Goal: Task Accomplishment & Management: Manage account settings

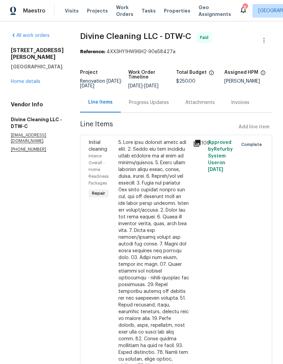
click at [65, 11] on span "Visits" at bounding box center [72, 10] width 14 height 7
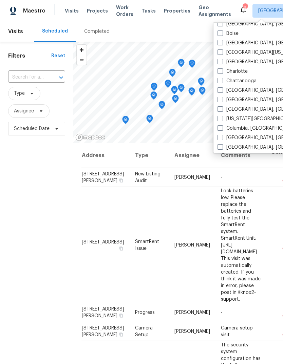
scroll to position [72, 0]
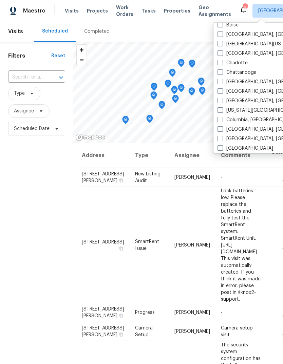
click at [222, 132] on label "[GEOGRAPHIC_DATA], [GEOGRAPHIC_DATA]" at bounding box center [269, 129] width 105 height 7
click at [222, 131] on input "[GEOGRAPHIC_DATA], [GEOGRAPHIC_DATA]" at bounding box center [219, 128] width 4 height 4
checkbox input "true"
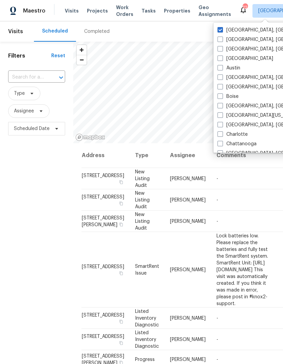
click at [220, 31] on span at bounding box center [219, 29] width 5 height 5
click at [220, 31] on input "[GEOGRAPHIC_DATA], [GEOGRAPHIC_DATA]" at bounding box center [219, 29] width 4 height 4
checkbox input "false"
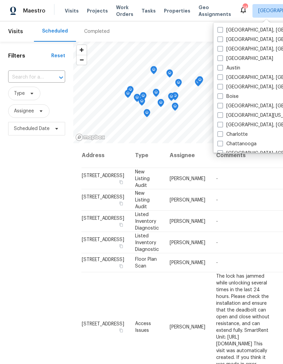
click at [188, 32] on div "Scheduled Completed" at bounding box center [137, 31] width 207 height 20
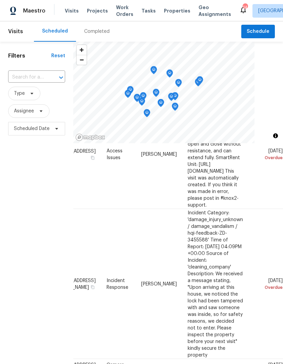
scroll to position [162, 64]
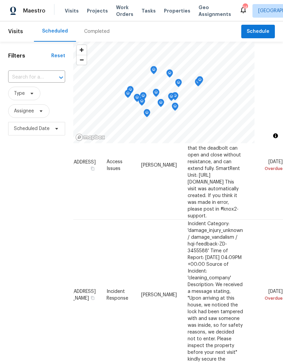
click at [0, 0] on icon at bounding box center [0, 0] width 0 height 0
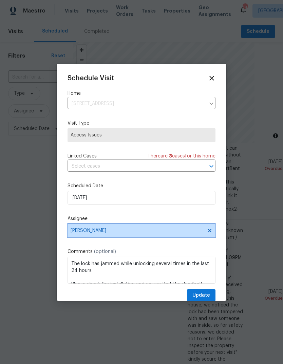
click at [129, 228] on span "[PERSON_NAME]" at bounding box center [141, 231] width 148 height 14
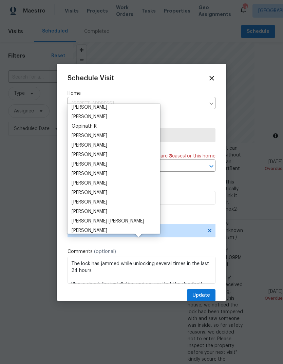
scroll to position [40, 0]
click at [101, 161] on div "[PERSON_NAME]" at bounding box center [90, 164] width 36 height 7
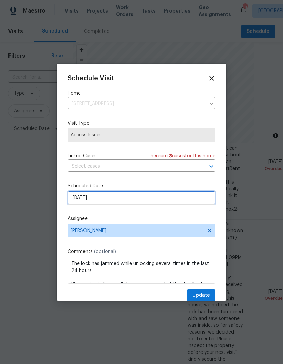
click at [139, 201] on input "[DATE]" at bounding box center [141, 198] width 148 height 14
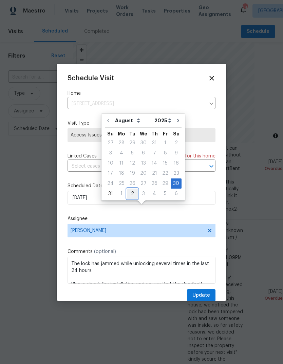
click at [131, 189] on div "2" at bounding box center [132, 193] width 11 height 9
type input "[DATE]"
select select "8"
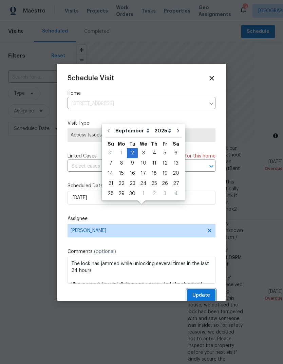
click at [206, 296] on span "Update" at bounding box center [201, 296] width 18 height 8
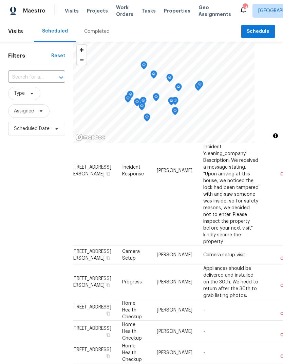
scroll to position [175, 13]
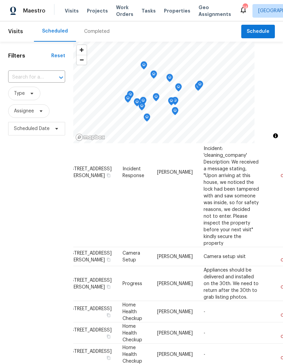
click at [0, 0] on span at bounding box center [0, 0] width 0 height 0
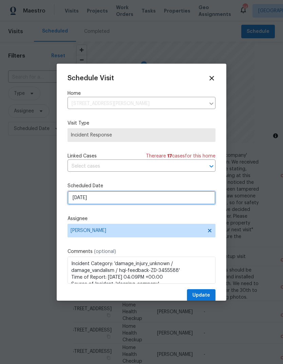
click at [137, 200] on input "[DATE]" at bounding box center [141, 198] width 148 height 14
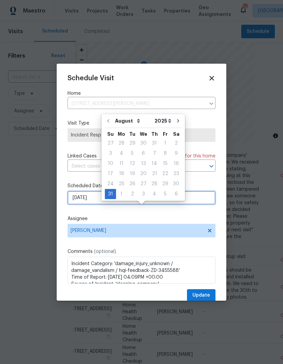
scroll to position [13, 0]
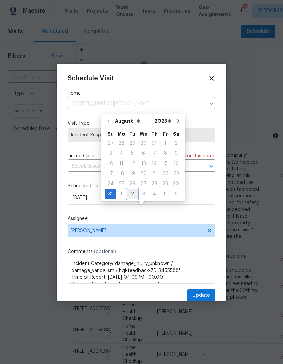
click at [130, 189] on div "2" at bounding box center [132, 193] width 11 height 9
type input "[DATE]"
select select "8"
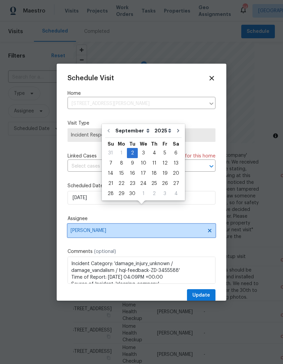
click at [145, 229] on span "[PERSON_NAME]" at bounding box center [141, 231] width 148 height 14
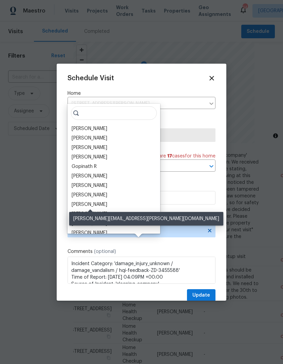
click at [98, 201] on div "[PERSON_NAME]" at bounding box center [90, 204] width 36 height 7
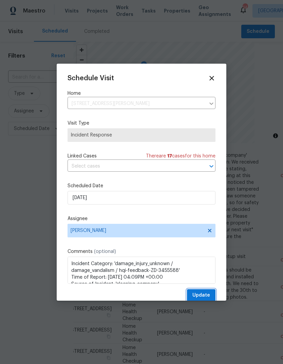
click at [205, 293] on span "Update" at bounding box center [201, 296] width 18 height 8
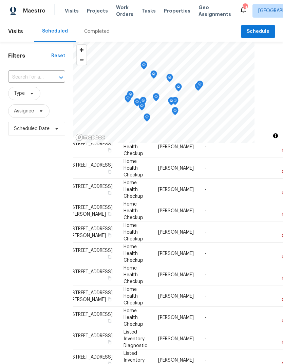
scroll to position [190, 12]
click at [0, 0] on icon at bounding box center [0, 0] width 0 height 0
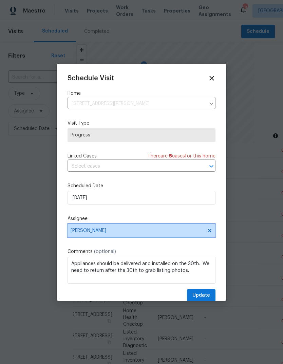
click at [85, 229] on span "[PERSON_NAME]" at bounding box center [137, 230] width 133 height 5
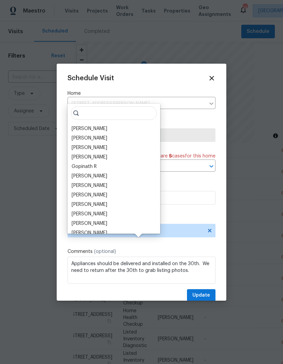
scroll to position [13, 0]
click at [78, 173] on div "[PERSON_NAME]" at bounding box center [90, 176] width 36 height 7
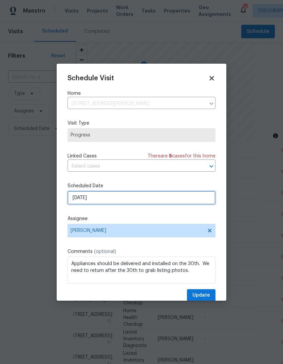
click at [82, 204] on input "[DATE]" at bounding box center [141, 198] width 148 height 14
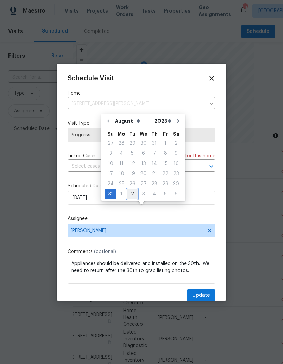
click at [129, 189] on div "2" at bounding box center [132, 193] width 11 height 9
type input "[DATE]"
select select "8"
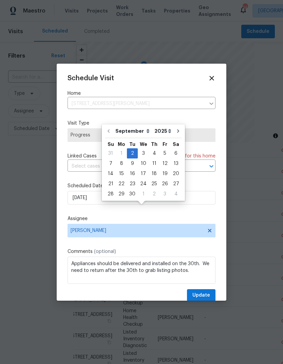
scroll to position [13, 0]
click at [203, 295] on span "Update" at bounding box center [201, 296] width 18 height 8
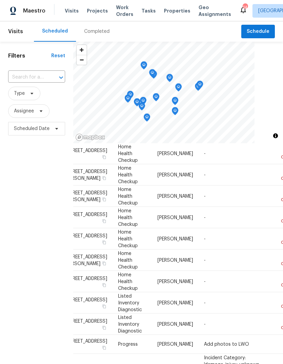
scroll to position [186, 17]
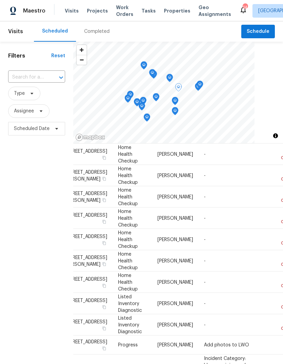
click at [0, 0] on icon at bounding box center [0, 0] width 0 height 0
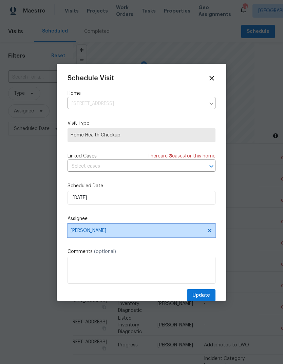
click at [80, 236] on span "[PERSON_NAME]" at bounding box center [141, 231] width 148 height 14
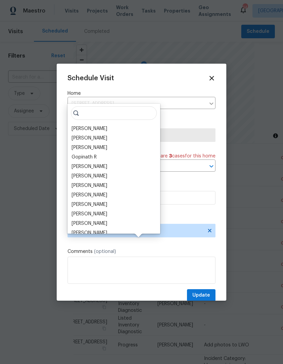
scroll to position [13, 0]
click at [77, 192] on div "[PERSON_NAME]" at bounding box center [90, 195] width 36 height 7
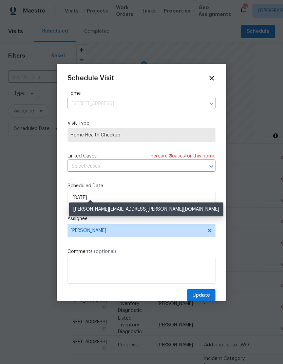
scroll to position [13, 0]
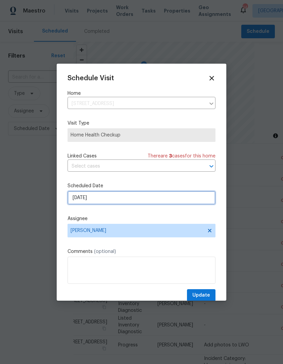
click at [80, 200] on input "[DATE]" at bounding box center [141, 198] width 148 height 14
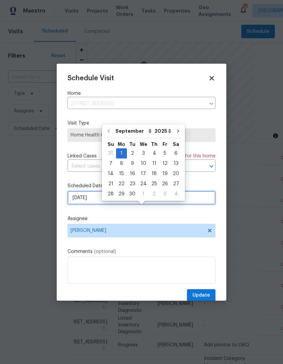
scroll to position [13, 0]
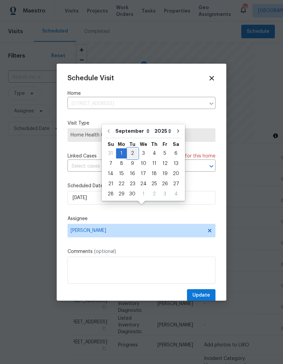
click at [132, 149] on div "2" at bounding box center [132, 153] width 11 height 9
type input "[DATE]"
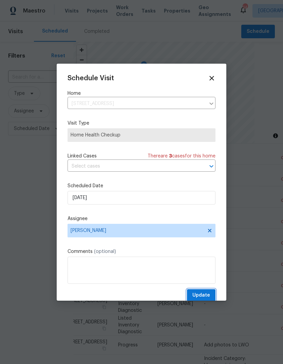
click at [202, 291] on button "Update" at bounding box center [201, 295] width 28 height 13
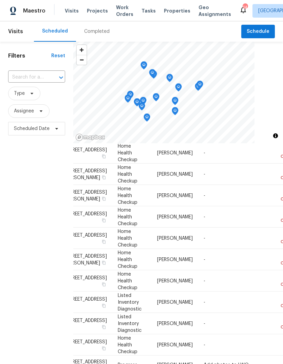
scroll to position [165, 17]
click at [0, 0] on icon at bounding box center [0, 0] width 0 height 0
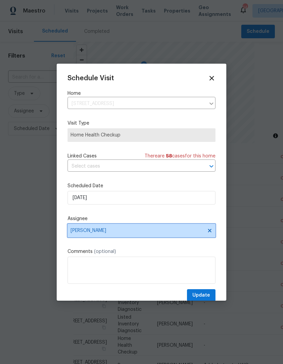
click at [82, 233] on span "[PERSON_NAME]" at bounding box center [137, 230] width 133 height 5
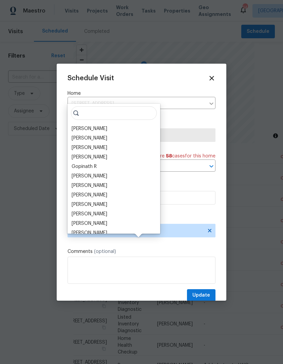
scroll to position [13, 0]
click at [83, 201] on div "[PERSON_NAME]" at bounding box center [90, 204] width 36 height 7
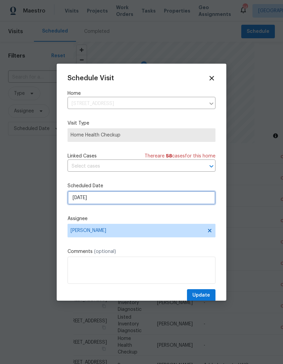
click at [83, 203] on input "[DATE]" at bounding box center [141, 198] width 148 height 14
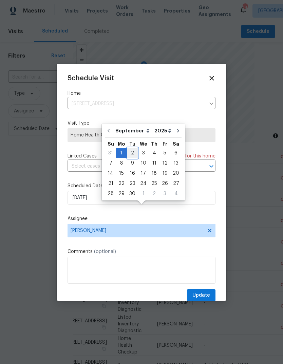
click at [130, 148] on div "2" at bounding box center [132, 152] width 11 height 9
type input "[DATE]"
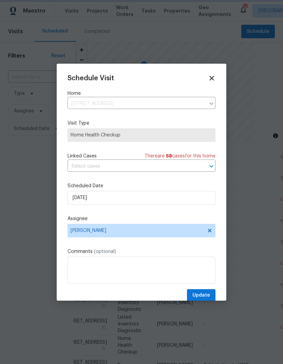
scroll to position [13, 0]
click at [204, 293] on button "Update" at bounding box center [201, 295] width 28 height 13
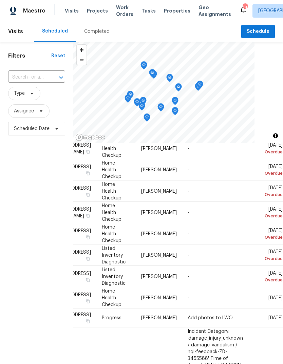
scroll to position [191, 69]
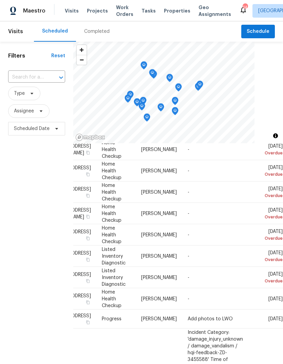
click at [0, 0] on icon at bounding box center [0, 0] width 0 height 0
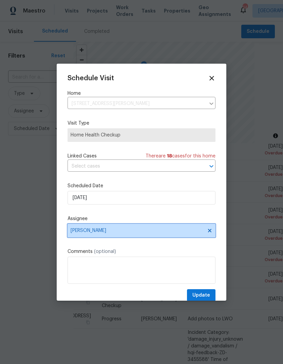
click at [83, 233] on span "[PERSON_NAME]" at bounding box center [137, 230] width 133 height 5
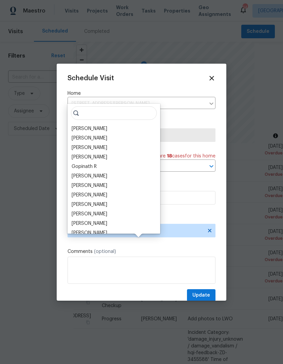
scroll to position [13, 0]
click at [79, 201] on div "[PERSON_NAME]" at bounding box center [90, 204] width 36 height 7
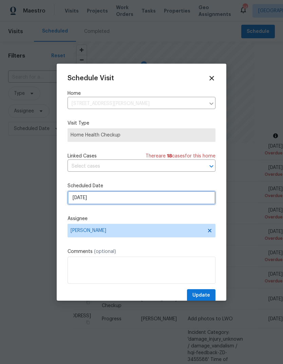
click at [79, 197] on input "[DATE]" at bounding box center [141, 198] width 148 height 14
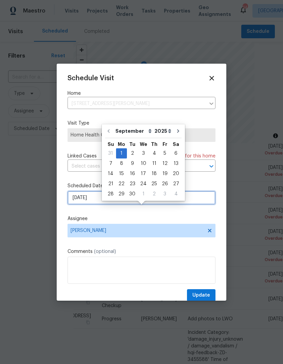
scroll to position [13, 0]
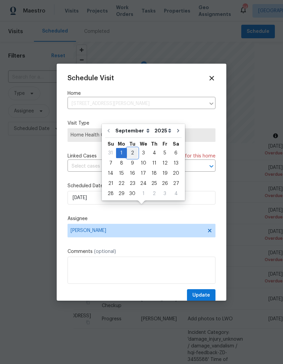
click at [133, 148] on div "2" at bounding box center [132, 152] width 11 height 9
type input "[DATE]"
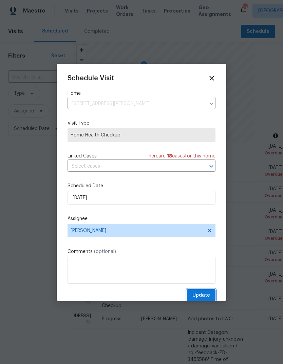
click at [204, 293] on span "Update" at bounding box center [201, 296] width 18 height 8
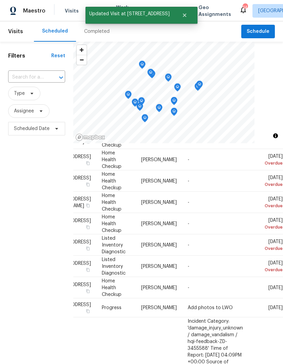
scroll to position [180, 69]
click at [0, 0] on icon at bounding box center [0, 0] width 0 height 0
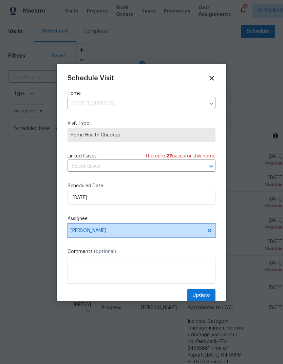
click at [83, 234] on span "[PERSON_NAME]" at bounding box center [137, 230] width 133 height 5
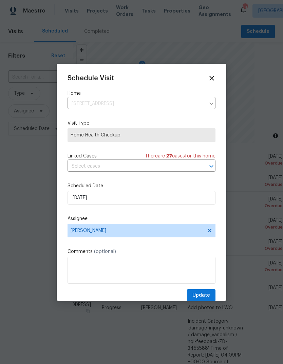
scroll to position [13, 0]
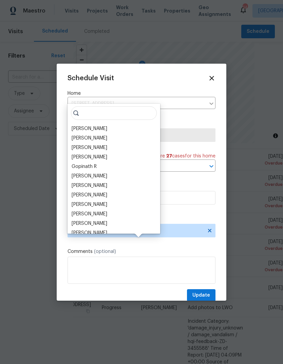
click at [80, 201] on div "[PERSON_NAME]" at bounding box center [90, 204] width 36 height 7
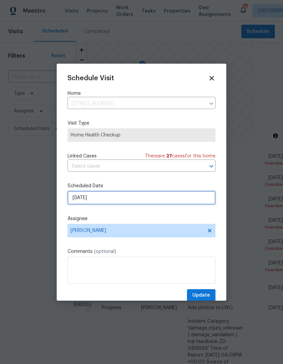
click at [90, 196] on input "[DATE]" at bounding box center [141, 198] width 148 height 14
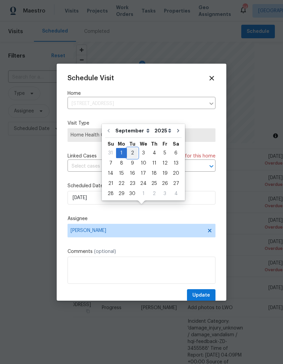
click at [133, 148] on div "2" at bounding box center [132, 152] width 11 height 9
type input "[DATE]"
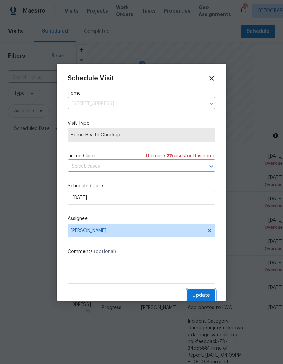
click at [204, 292] on button "Update" at bounding box center [201, 295] width 28 height 13
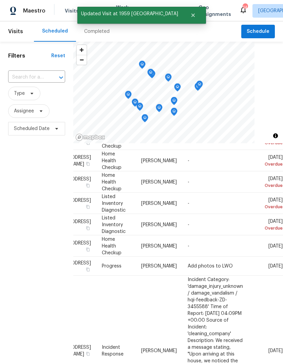
click at [0, 0] on icon at bounding box center [0, 0] width 0 height 0
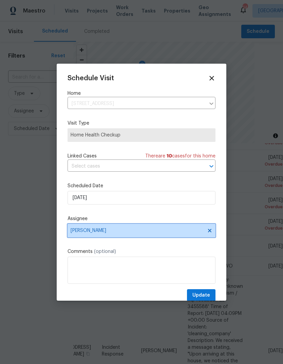
click at [85, 230] on span "[PERSON_NAME]" at bounding box center [137, 230] width 133 height 5
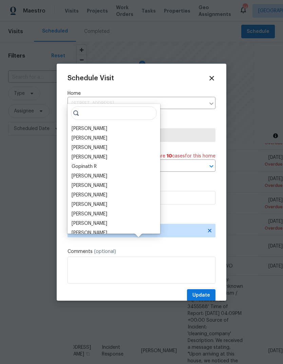
click at [80, 201] on div "[PERSON_NAME]" at bounding box center [90, 204] width 36 height 7
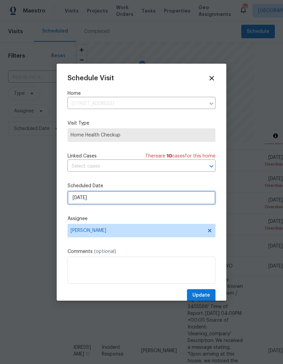
click at [81, 198] on input "[DATE]" at bounding box center [141, 198] width 148 height 14
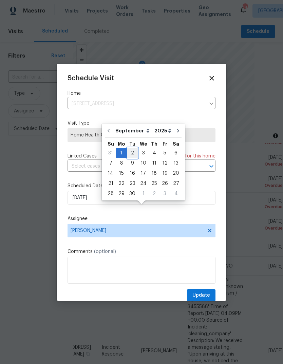
click at [135, 148] on div "2" at bounding box center [132, 152] width 11 height 9
type input "[DATE]"
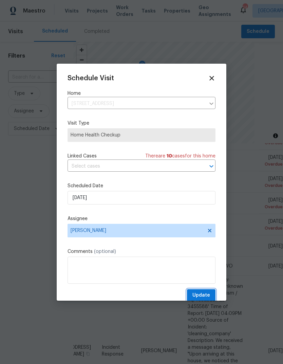
click at [199, 294] on span "Update" at bounding box center [201, 296] width 18 height 8
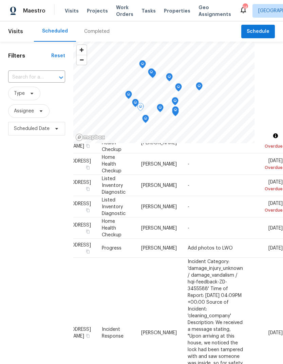
click at [0, 0] on icon at bounding box center [0, 0] width 0 height 0
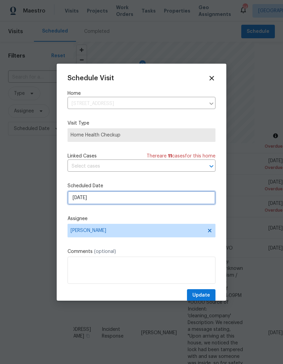
click at [80, 202] on input "[DATE]" at bounding box center [141, 198] width 148 height 14
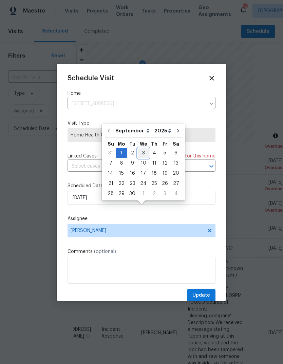
click at [142, 148] on div "3" at bounding box center [143, 152] width 11 height 9
type input "[DATE]"
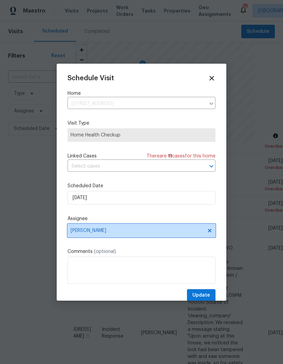
click at [86, 234] on span "[PERSON_NAME]" at bounding box center [137, 230] width 133 height 5
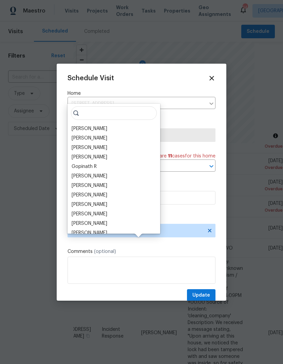
click at [76, 201] on div "[PERSON_NAME]" at bounding box center [90, 204] width 36 height 7
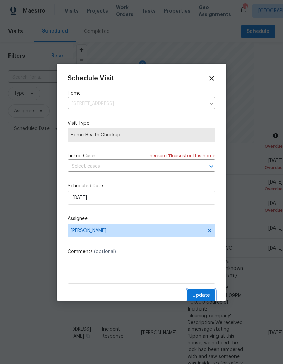
click at [200, 295] on span "Update" at bounding box center [201, 296] width 18 height 8
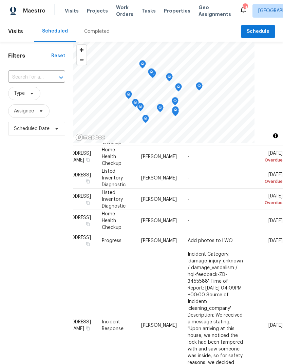
click at [0, 0] on icon at bounding box center [0, 0] width 0 height 0
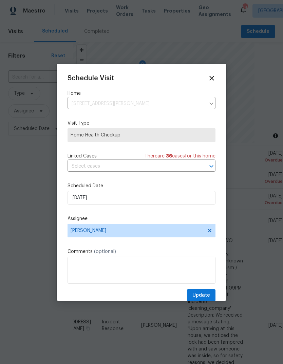
click at [77, 214] on div "Schedule Visit Home [STREET_ADDRESS][PERSON_NAME] ​ Visit Type Home Health Chec…" at bounding box center [141, 188] width 148 height 227
click at [91, 210] on div "Schedule Visit Home [STREET_ADDRESS][PERSON_NAME] ​ Visit Type Home Health Chec…" at bounding box center [141, 188] width 148 height 227
click at [82, 210] on div "Schedule Visit Home [STREET_ADDRESS][PERSON_NAME] ​ Visit Type Home Health Chec…" at bounding box center [141, 188] width 148 height 227
click at [89, 252] on label "Comments (optional)" at bounding box center [141, 251] width 148 height 7
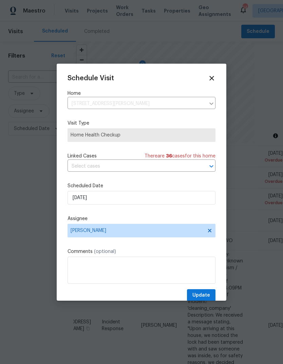
click at [99, 244] on div "Schedule Visit Home [STREET_ADDRESS][PERSON_NAME] ​ Visit Type Home Health Chec…" at bounding box center [141, 188] width 148 height 227
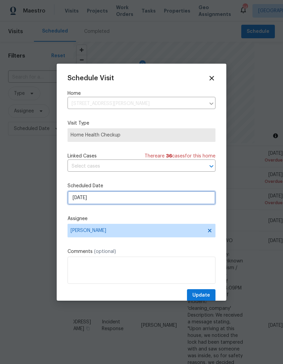
click at [95, 205] on input "[DATE]" at bounding box center [141, 198] width 148 height 14
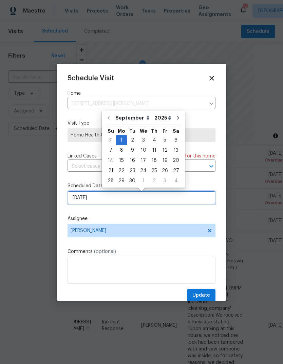
scroll to position [13, 0]
click at [96, 194] on input "[DATE]" at bounding box center [141, 198] width 148 height 14
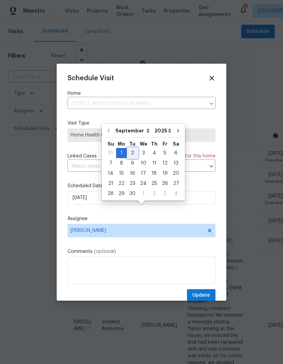
click at [133, 148] on div "2" at bounding box center [132, 152] width 11 height 9
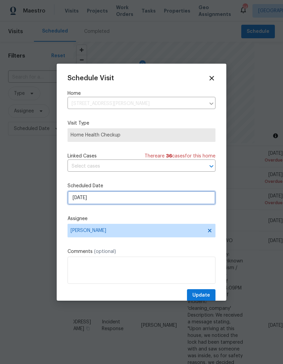
click at [97, 197] on input "[DATE]" at bounding box center [141, 198] width 148 height 14
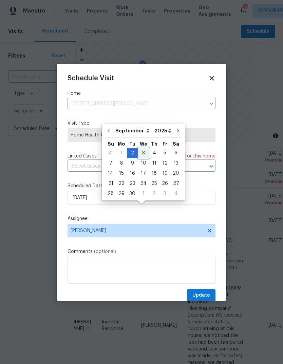
click at [142, 148] on div "3" at bounding box center [143, 152] width 11 height 9
type input "[DATE]"
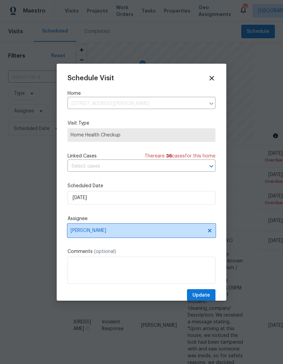
click at [94, 232] on span "[PERSON_NAME]" at bounding box center [137, 230] width 133 height 5
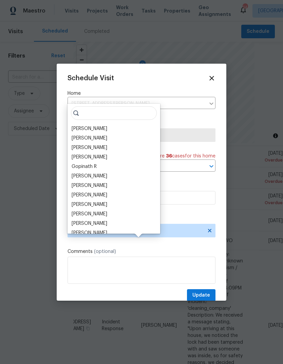
click at [81, 201] on div "[PERSON_NAME]" at bounding box center [90, 204] width 36 height 7
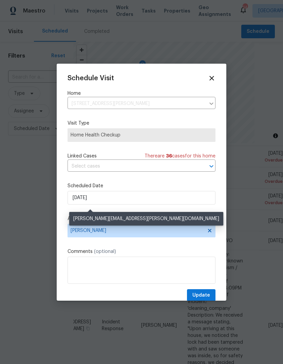
scroll to position [13, 0]
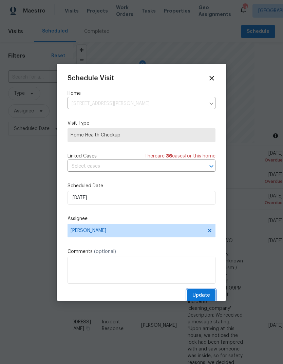
click at [204, 293] on button "Update" at bounding box center [201, 295] width 28 height 13
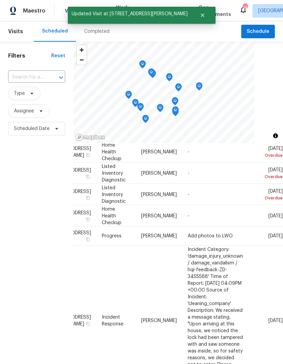
scroll to position [167, 69]
click at [0, 0] on icon at bounding box center [0, 0] width 0 height 0
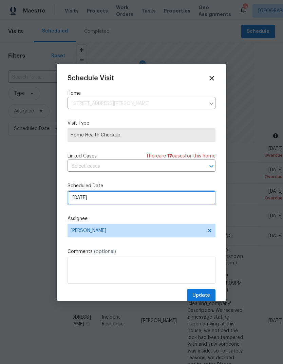
click at [78, 201] on input "[DATE]" at bounding box center [141, 198] width 148 height 14
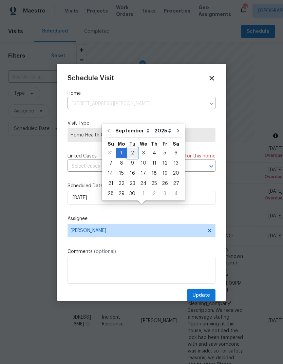
click at [134, 148] on div "2" at bounding box center [132, 152] width 11 height 9
type input "[DATE]"
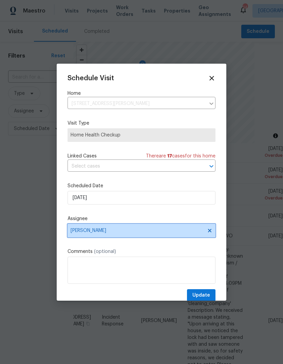
click at [82, 228] on span "[PERSON_NAME]" at bounding box center [141, 231] width 148 height 14
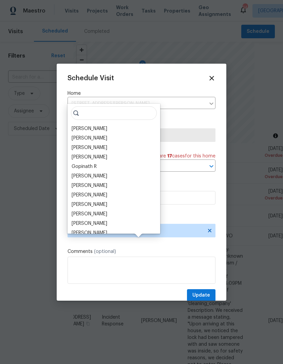
click at [79, 201] on div "[PERSON_NAME]" at bounding box center [90, 204] width 36 height 7
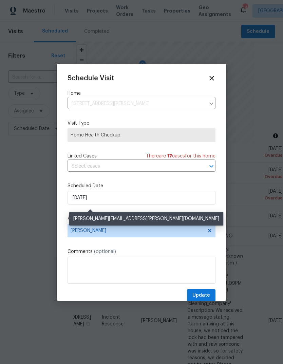
scroll to position [13, 0]
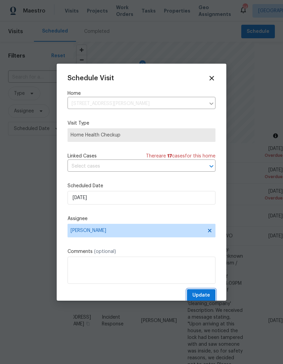
click at [204, 293] on span "Update" at bounding box center [201, 296] width 18 height 8
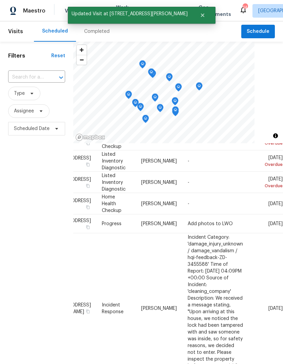
scroll to position [157, 69]
click at [0, 0] on icon at bounding box center [0, 0] width 0 height 0
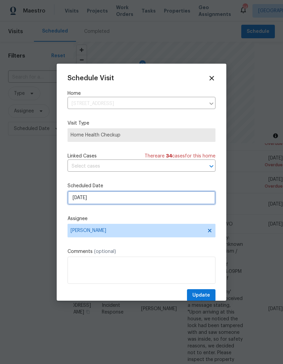
click at [84, 199] on input "[DATE]" at bounding box center [141, 198] width 148 height 14
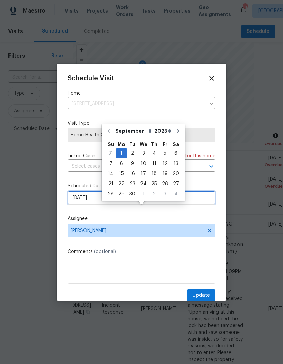
scroll to position [13, 0]
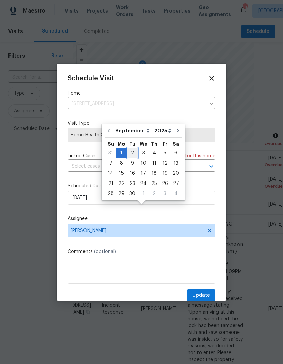
click at [132, 148] on div "2" at bounding box center [132, 152] width 11 height 9
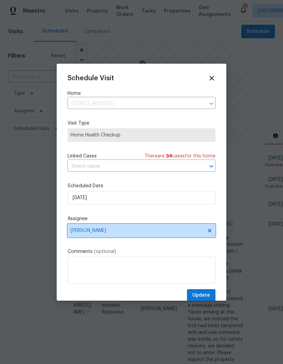
click at [84, 232] on span "[PERSON_NAME]" at bounding box center [137, 230] width 133 height 5
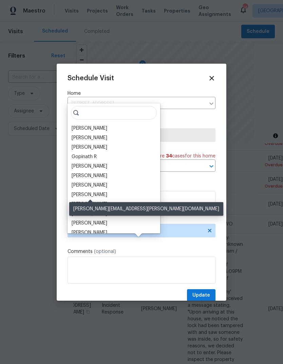
click at [83, 192] on div "[PERSON_NAME]" at bounding box center [90, 195] width 36 height 7
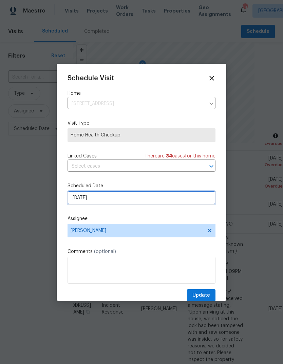
click at [78, 199] on input "[DATE]" at bounding box center [141, 198] width 148 height 14
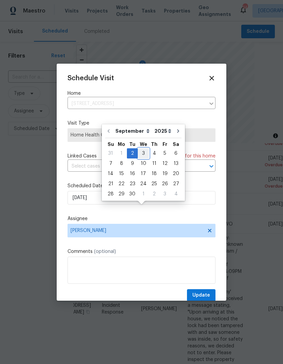
click at [143, 149] on div "3" at bounding box center [143, 153] width 11 height 9
type input "[DATE]"
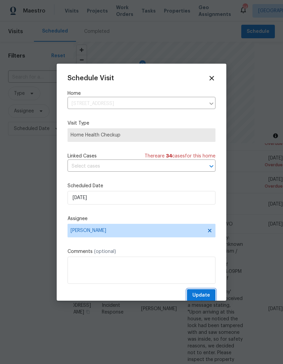
click at [201, 293] on button "Update" at bounding box center [201, 295] width 28 height 13
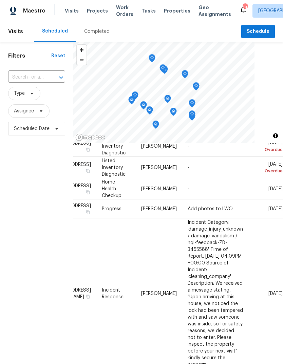
scroll to position [147, 69]
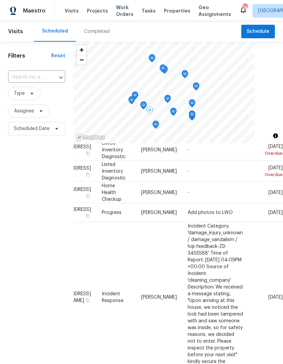
click at [0, 0] on icon at bounding box center [0, 0] width 0 height 0
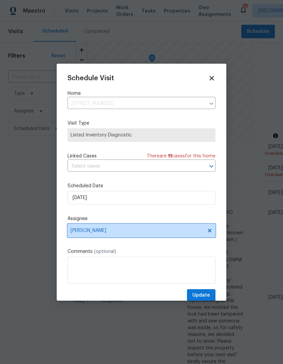
click at [87, 230] on span "[PERSON_NAME]" at bounding box center [137, 230] width 133 height 5
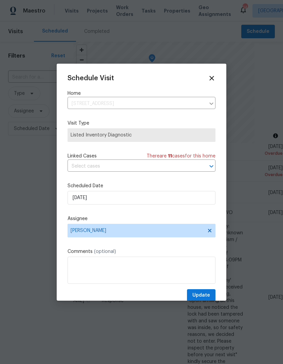
scroll to position [13, 0]
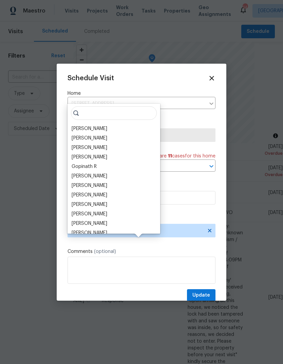
click at [82, 173] on div "[PERSON_NAME]" at bounding box center [90, 176] width 36 height 7
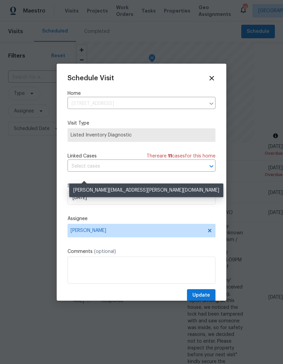
scroll to position [13, 0]
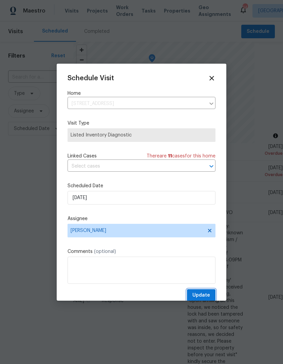
click at [201, 293] on span "Update" at bounding box center [201, 296] width 18 height 8
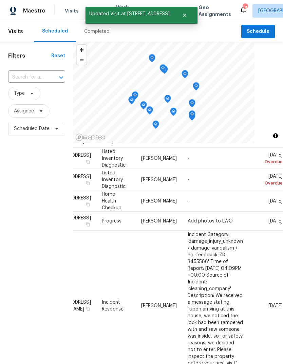
scroll to position [139, 69]
click at [0, 0] on icon at bounding box center [0, 0] width 0 height 0
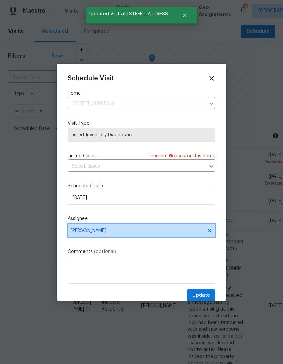
click at [83, 234] on span "[PERSON_NAME]" at bounding box center [137, 230] width 133 height 5
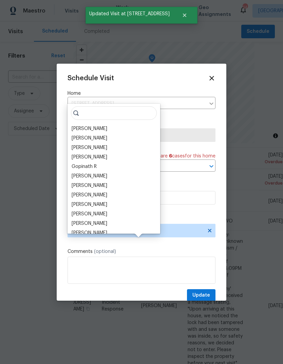
scroll to position [13, 0]
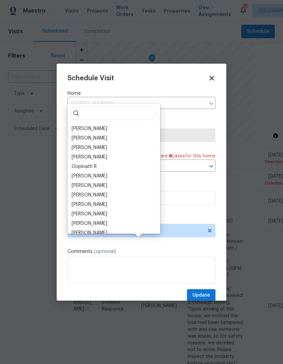
click at [81, 173] on div "[PERSON_NAME]" at bounding box center [90, 176] width 36 height 7
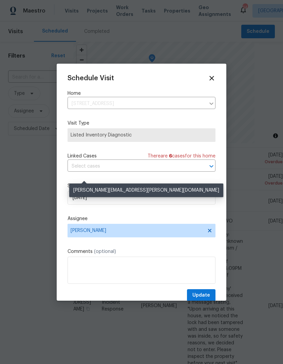
scroll to position [13, 0]
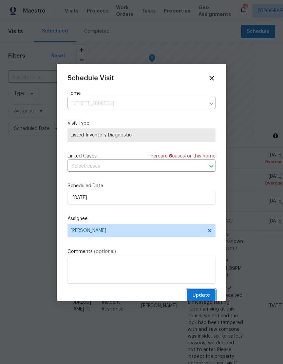
click at [204, 295] on span "Update" at bounding box center [201, 296] width 18 height 8
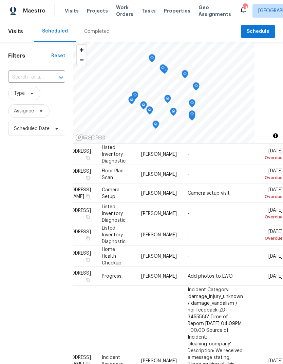
scroll to position [82, 68]
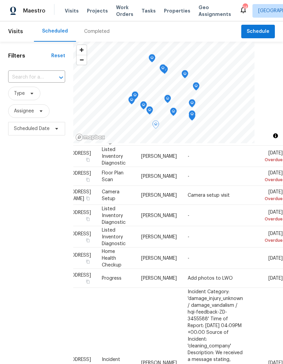
click at [0, 0] on icon at bounding box center [0, 0] width 0 height 0
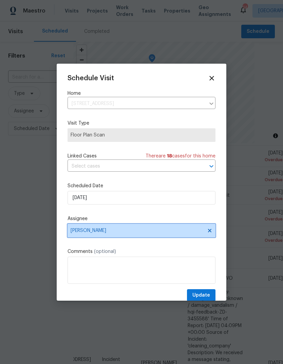
click at [79, 232] on span "[PERSON_NAME]" at bounding box center [137, 230] width 133 height 5
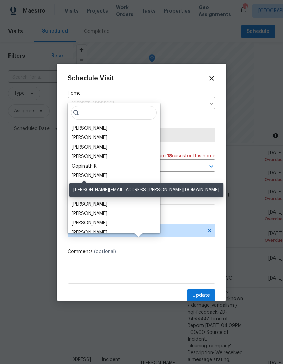
click at [79, 173] on div "[PERSON_NAME]" at bounding box center [90, 176] width 36 height 7
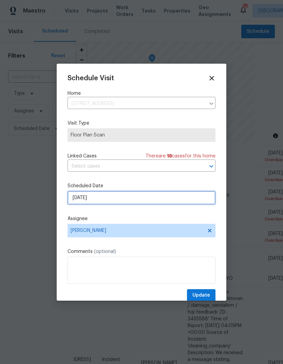
click at [80, 196] on input "[DATE]" at bounding box center [141, 198] width 148 height 14
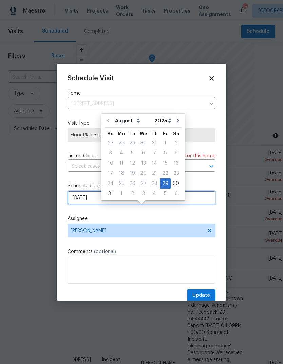
scroll to position [13, 0]
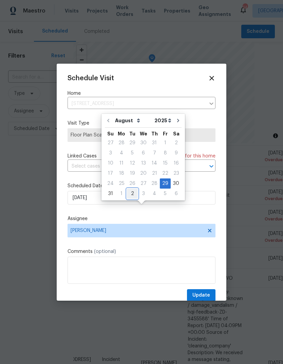
click at [131, 189] on div "2" at bounding box center [132, 193] width 11 height 9
type input "[DATE]"
select select "8"
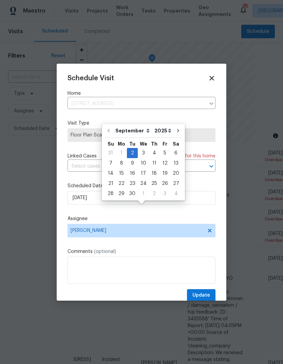
scroll to position [13, 0]
click at [206, 292] on button "Update" at bounding box center [201, 295] width 28 height 13
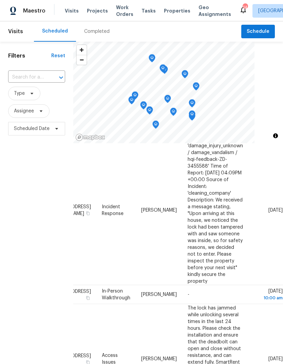
scroll to position [214, 69]
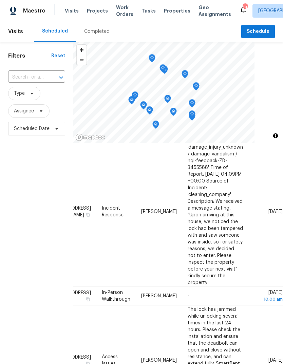
click at [0, 0] on icon at bounding box center [0, 0] width 0 height 0
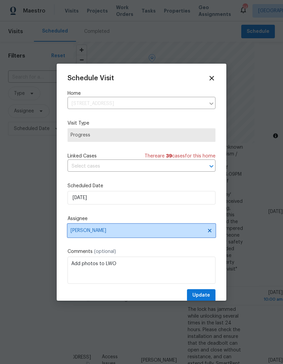
click at [80, 230] on span "[PERSON_NAME]" at bounding box center [137, 230] width 133 height 5
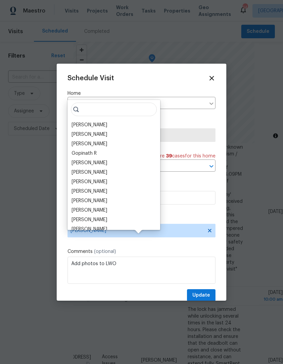
click at [79, 160] on div "[PERSON_NAME]" at bounding box center [90, 163] width 36 height 7
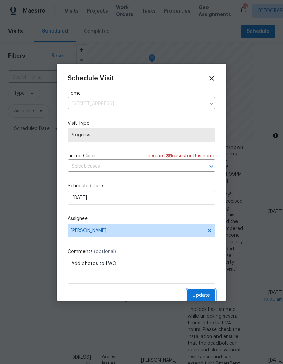
click at [210, 293] on button "Update" at bounding box center [201, 295] width 28 height 13
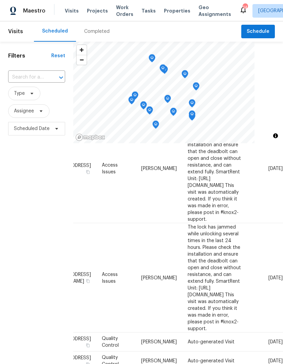
scroll to position [406, 69]
click at [0, 0] on icon at bounding box center [0, 0] width 0 height 0
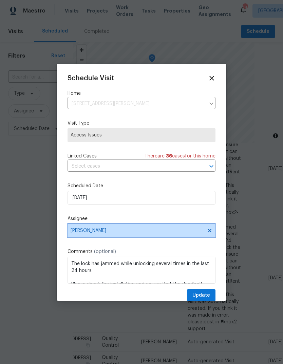
click at [81, 234] on span "[PERSON_NAME]" at bounding box center [137, 230] width 133 height 5
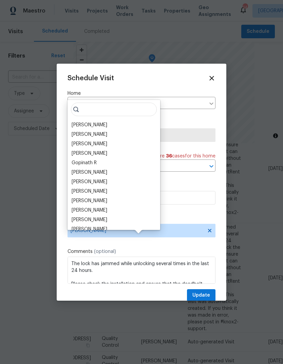
click at [78, 198] on div "[PERSON_NAME]" at bounding box center [90, 201] width 36 height 7
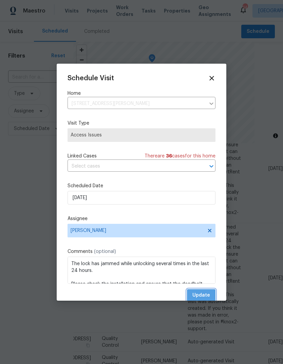
click at [204, 294] on span "Update" at bounding box center [201, 296] width 18 height 8
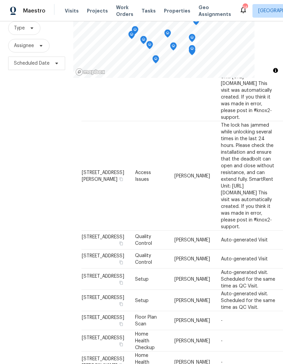
scroll to position [443, 0]
click at [87, 290] on td "[STREET_ADDRESS]" at bounding box center [105, 300] width 48 height 21
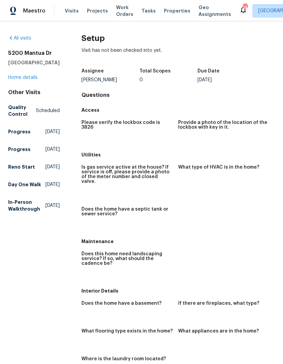
click at [26, 80] on link "Home details" at bounding box center [22, 77] width 29 height 5
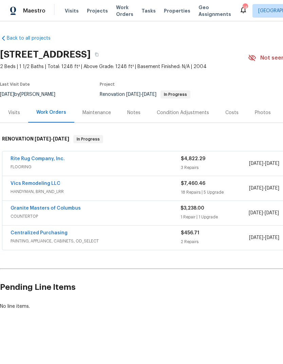
click at [13, 114] on div "Visits" at bounding box center [14, 112] width 12 height 7
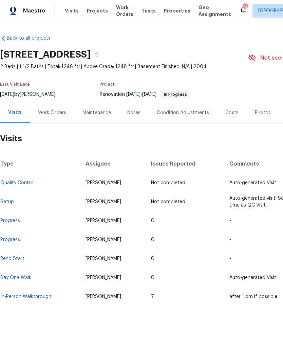
click at [130, 116] on div "Notes" at bounding box center [133, 112] width 13 height 7
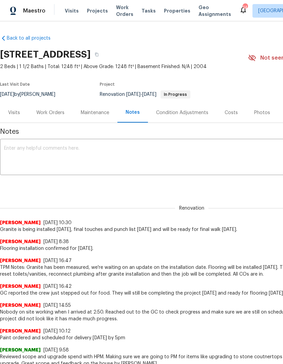
click at [17, 114] on div "Visits" at bounding box center [14, 112] width 12 height 7
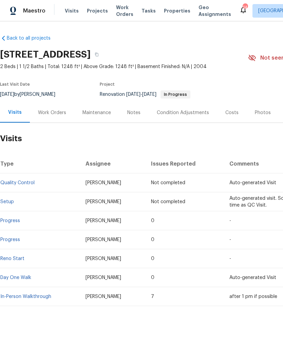
click at [65, 11] on span "Visits" at bounding box center [72, 10] width 14 height 7
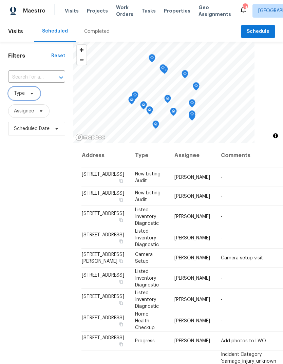
click at [29, 96] on icon at bounding box center [31, 93] width 5 height 5
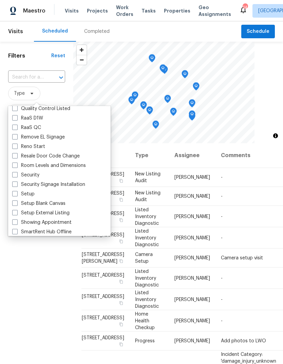
scroll to position [496, 0]
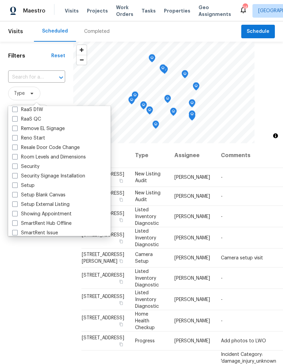
click at [13, 184] on span at bounding box center [14, 185] width 5 height 5
click at [13, 184] on input "Setup" at bounding box center [14, 184] width 4 height 4
checkbox input "true"
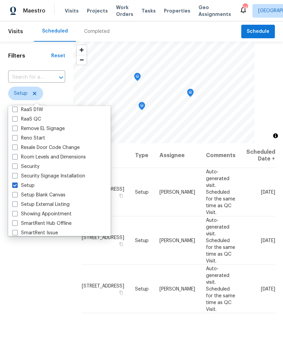
click at [42, 272] on div "Filters Reset ​ Setup Assignee Scheduled Date" at bounding box center [36, 238] width 73 height 393
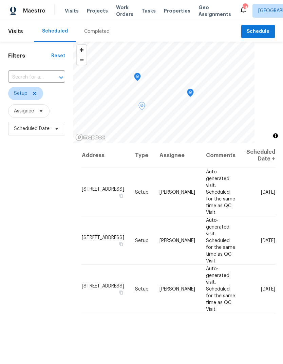
click at [86, 187] on span "[STREET_ADDRESS]" at bounding box center [103, 189] width 42 height 5
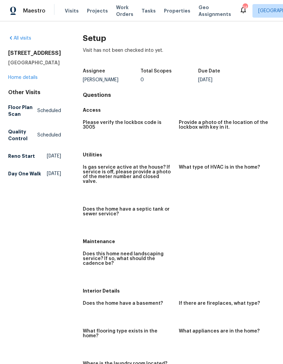
click at [24, 80] on link "Home details" at bounding box center [22, 77] width 29 height 5
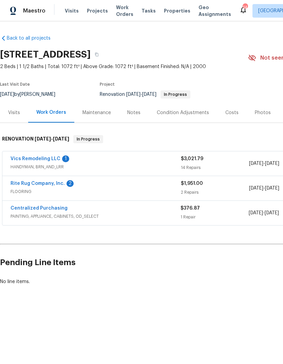
click at [16, 115] on div "Visits" at bounding box center [14, 112] width 12 height 7
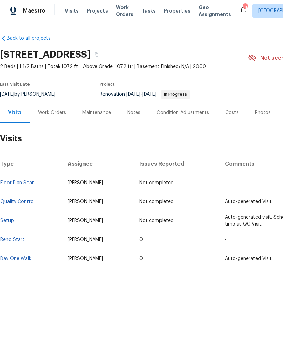
click at [139, 118] on div "Notes" at bounding box center [133, 113] width 29 height 20
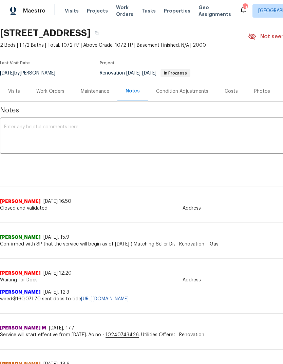
scroll to position [22, 0]
click at [46, 90] on div "Work Orders" at bounding box center [50, 91] width 28 height 7
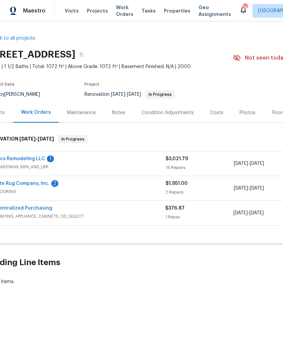
scroll to position [0, 15]
click at [29, 182] on link "Rite Rug Company, Inc." at bounding box center [23, 183] width 54 height 5
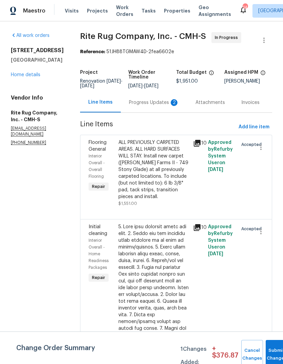
click at [169, 104] on div "Progress Updates 2" at bounding box center [154, 102] width 50 height 7
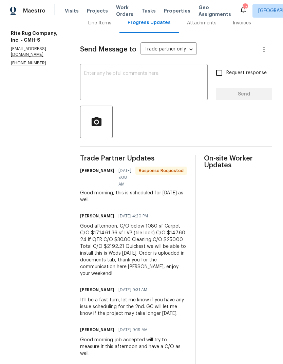
scroll to position [79, 0]
click at [118, 77] on textarea at bounding box center [143, 84] width 119 height 24
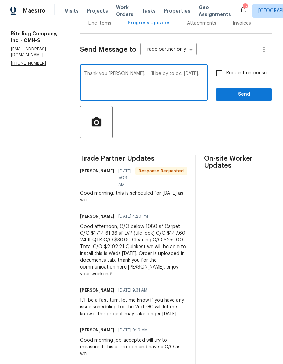
type textarea "Thank you [PERSON_NAME]. I’ll be by to qc. [DATE]."
click at [227, 99] on span "Send" at bounding box center [243, 95] width 45 height 8
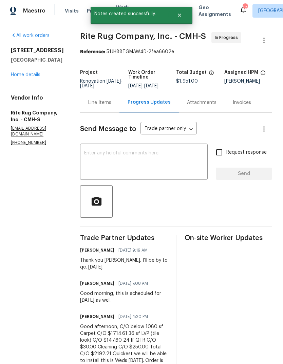
click at [21, 73] on link "Home details" at bounding box center [25, 75] width 29 height 5
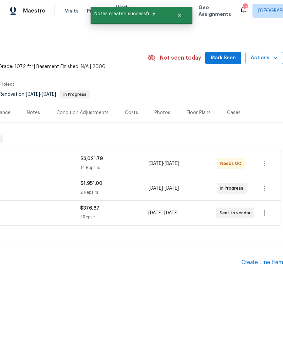
scroll to position [0, 100]
click at [258, 55] on span "Actions" at bounding box center [263, 58] width 27 height 8
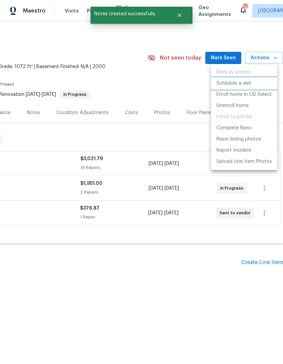
click at [226, 82] on p "Schedule a visit" at bounding box center [233, 83] width 35 height 7
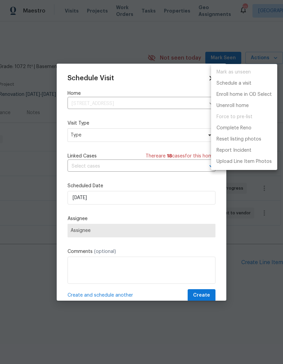
click at [77, 136] on div at bounding box center [141, 182] width 283 height 364
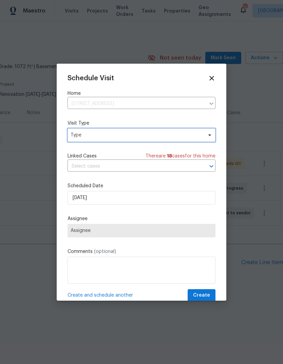
click at [80, 137] on span "Type" at bounding box center [137, 135] width 132 height 7
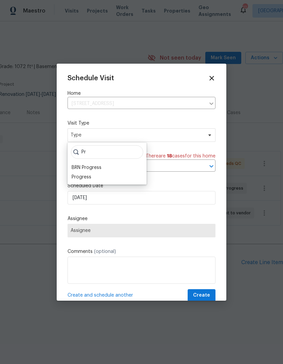
type input "P"
type input "New list"
click at [84, 164] on div "New Listing Audit" at bounding box center [91, 167] width 39 height 7
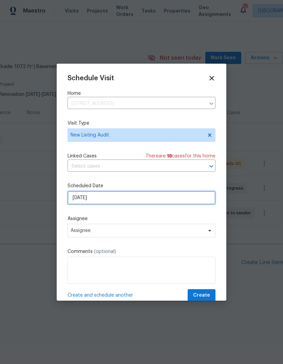
click at [77, 201] on input "[DATE]" at bounding box center [141, 198] width 148 height 14
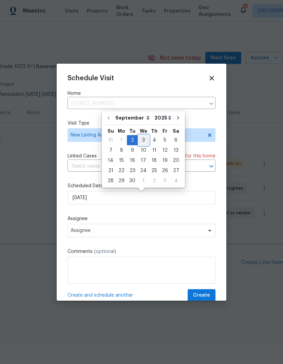
click at [140, 142] on div "3" at bounding box center [143, 140] width 11 height 9
type input "[DATE]"
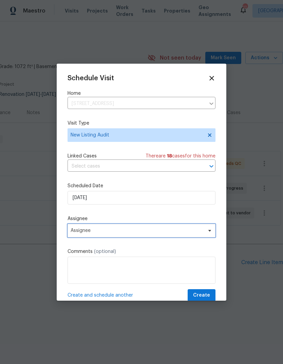
click at [77, 233] on span "Assignee" at bounding box center [137, 230] width 133 height 5
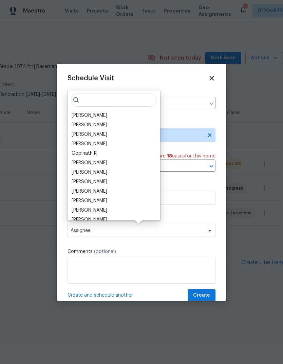
click at [79, 161] on div "[PERSON_NAME]" at bounding box center [90, 163] width 36 height 7
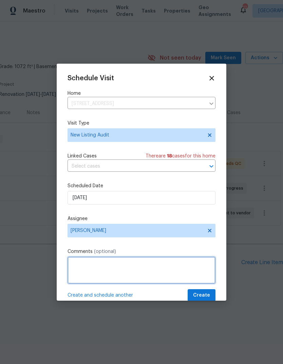
click at [87, 272] on textarea at bounding box center [141, 270] width 148 height 27
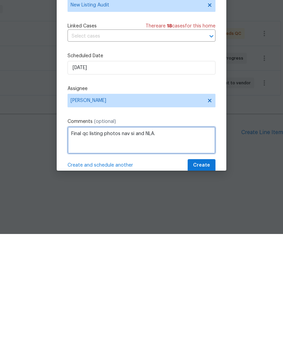
type textarea "Final qc listing photos nav si and NLA."
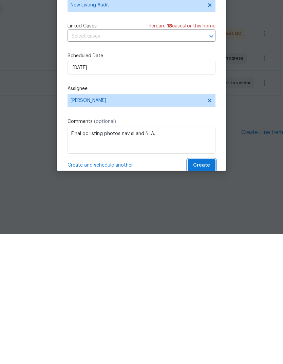
click at [202, 292] on span "Create" at bounding box center [201, 296] width 17 height 8
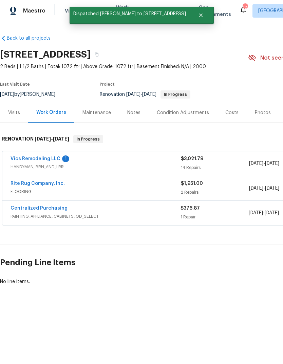
scroll to position [0, 0]
click at [65, 11] on span "Visits" at bounding box center [72, 10] width 14 height 7
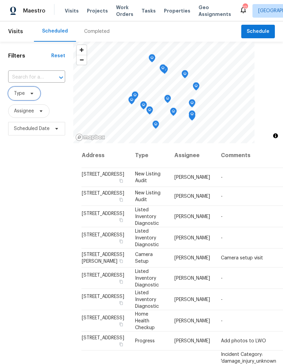
click at [31, 93] on icon at bounding box center [31, 93] width 5 height 5
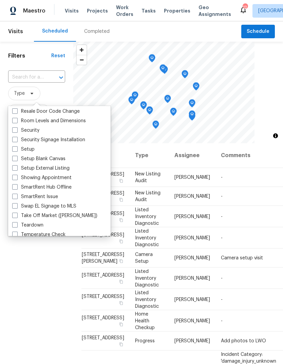
scroll to position [531, 0]
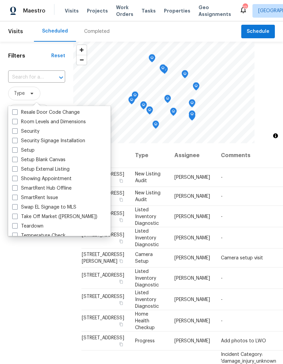
click at [15, 150] on span at bounding box center [14, 149] width 5 height 5
click at [15, 150] on input "Setup" at bounding box center [14, 149] width 4 height 4
checkbox input "true"
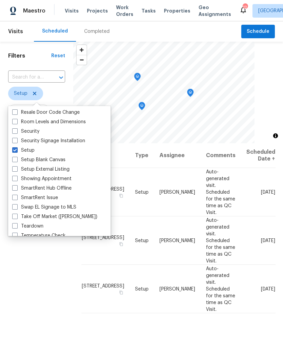
click at [36, 266] on div "Filters Reset ​ Setup Assignee Scheduled Date" at bounding box center [36, 238] width 73 height 393
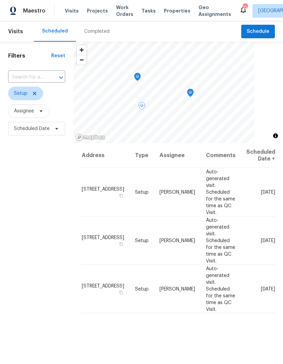
click at [0, 0] on icon at bounding box center [0, 0] width 0 height 0
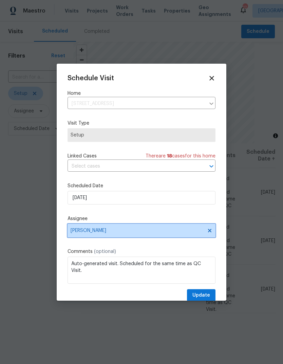
click at [87, 231] on span "[PERSON_NAME]" at bounding box center [137, 230] width 133 height 5
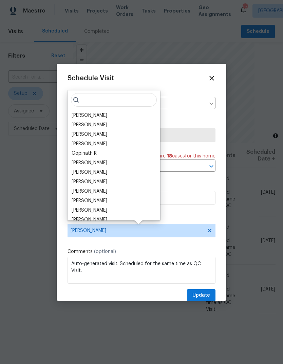
click at [79, 192] on div "[PERSON_NAME]" at bounding box center [90, 191] width 36 height 7
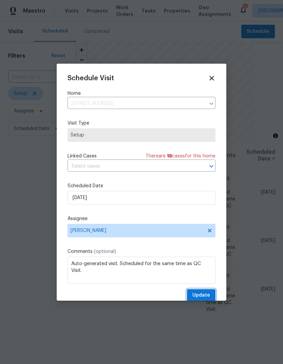
click at [199, 294] on span "Update" at bounding box center [201, 296] width 18 height 8
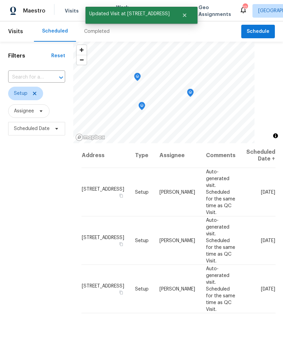
click at [0, 0] on icon at bounding box center [0, 0] width 0 height 0
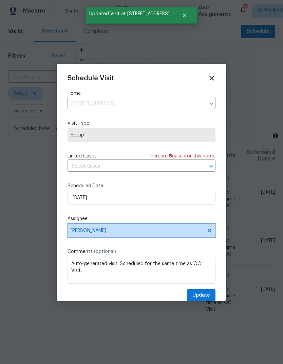
click at [82, 233] on span "[PERSON_NAME]" at bounding box center [137, 230] width 133 height 5
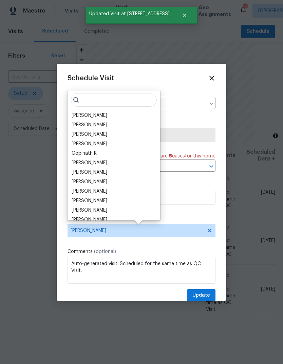
click at [80, 191] on div "[PERSON_NAME]" at bounding box center [90, 191] width 36 height 7
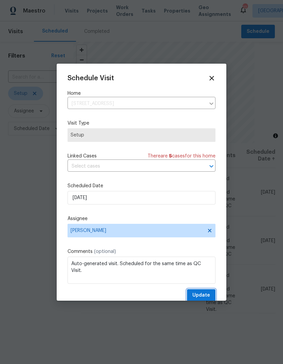
click at [205, 294] on span "Update" at bounding box center [201, 296] width 18 height 8
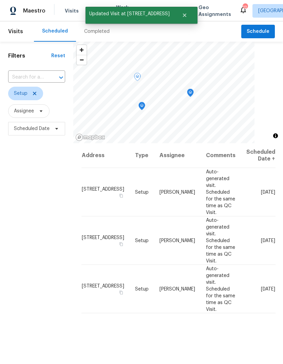
click at [0, 0] on icon at bounding box center [0, 0] width 0 height 0
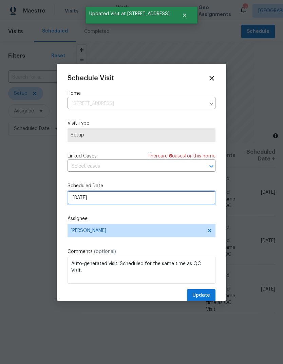
click at [79, 202] on input "[DATE]" at bounding box center [141, 198] width 148 height 14
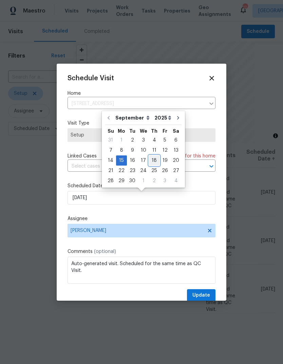
click at [152, 162] on div "18" at bounding box center [154, 160] width 11 height 9
type input "[DATE]"
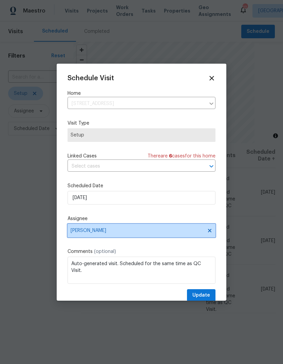
click at [79, 233] on span "[PERSON_NAME]" at bounding box center [137, 230] width 133 height 5
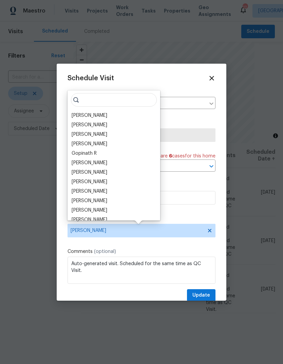
click at [78, 190] on div "[PERSON_NAME]" at bounding box center [90, 191] width 36 height 7
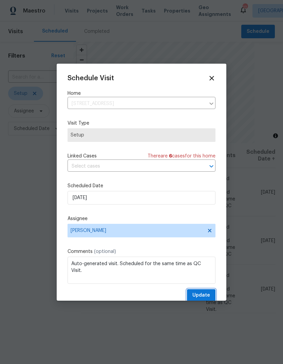
click at [203, 292] on button "Update" at bounding box center [201, 295] width 28 height 13
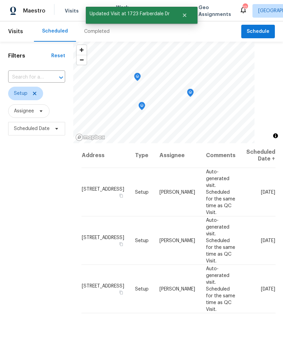
click at [27, 178] on div "Filters Reset ​ Setup Assignee Scheduled Date" at bounding box center [36, 238] width 73 height 393
click at [0, 0] on icon at bounding box center [0, 0] width 0 height 0
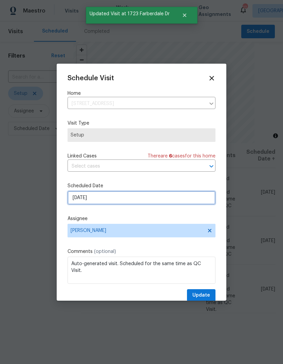
click at [80, 199] on input "[DATE]" at bounding box center [141, 198] width 148 height 14
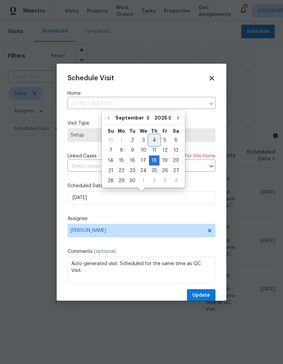
click at [152, 141] on div "4" at bounding box center [154, 140] width 11 height 9
type input "[DATE]"
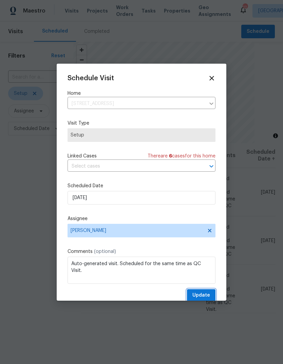
click at [203, 293] on span "Update" at bounding box center [201, 296] width 18 height 8
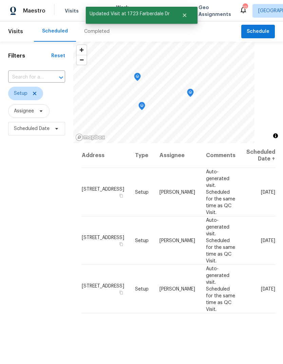
click at [68, 8] on span "Visits" at bounding box center [72, 10] width 14 height 7
click at [36, 94] on icon at bounding box center [34, 93] width 5 height 5
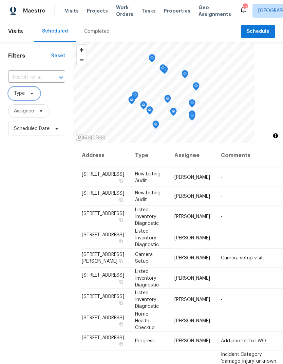
click at [22, 95] on span "Type" at bounding box center [19, 93] width 11 height 7
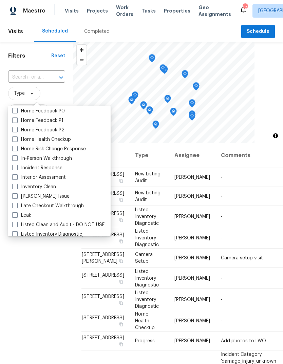
scroll to position [219, 0]
click at [16, 157] on span at bounding box center [14, 158] width 5 height 5
click at [16, 157] on input "In-Person Walkthrough" at bounding box center [14, 158] width 4 height 4
checkbox input "true"
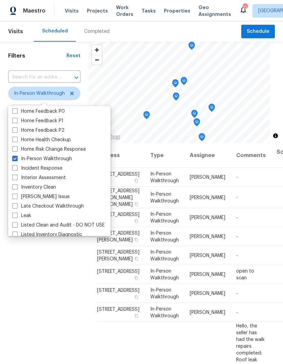
click at [31, 288] on div "Filters Reset ​ In-Person Walkthrough Assignee Scheduled Date" at bounding box center [44, 238] width 88 height 393
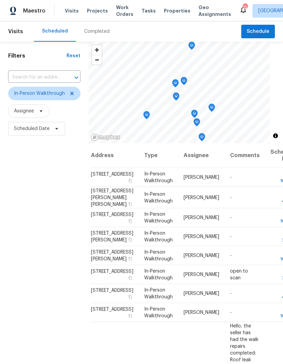
scroll to position [0, 6]
click at [0, 0] on icon at bounding box center [0, 0] width 0 height 0
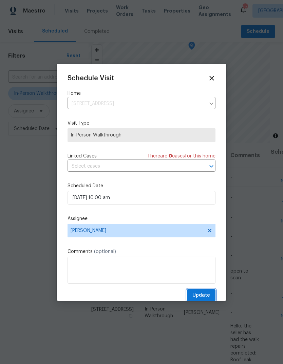
click at [201, 298] on span "Update" at bounding box center [201, 296] width 18 height 8
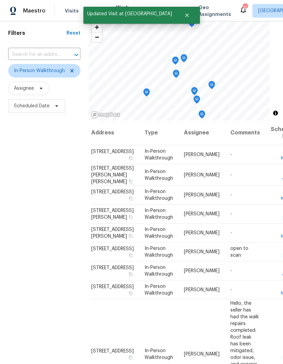
scroll to position [25, 0]
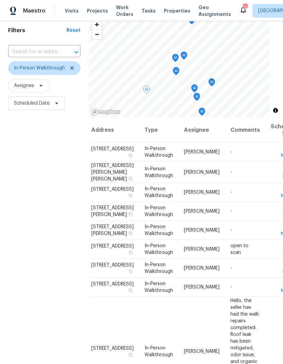
click at [265, 183] on td "[DATE] 4:00 pm" at bounding box center [282, 172] width 35 height 21
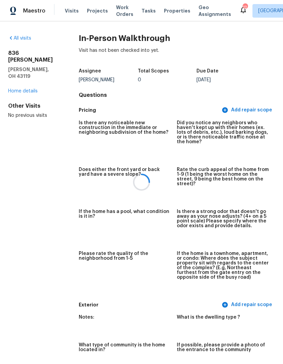
click at [16, 37] on div at bounding box center [141, 182] width 283 height 364
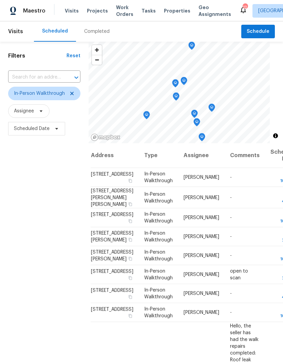
scroll to position [0, 6]
click at [0, 0] on icon at bounding box center [0, 0] width 0 height 0
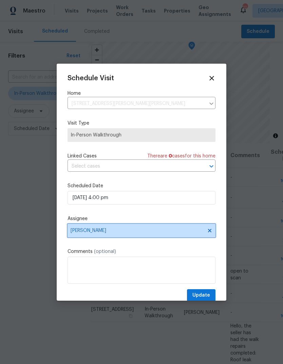
click at [95, 233] on span "[PERSON_NAME]" at bounding box center [137, 230] width 133 height 5
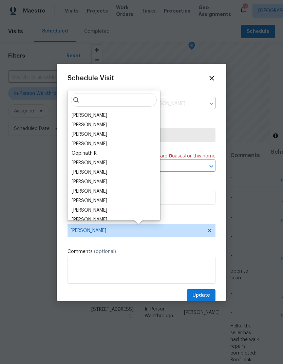
click at [81, 162] on div "[PERSON_NAME]" at bounding box center [90, 163] width 36 height 7
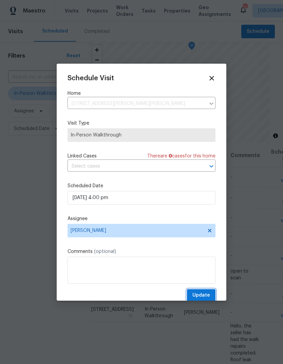
click at [202, 292] on button "Update" at bounding box center [201, 295] width 28 height 13
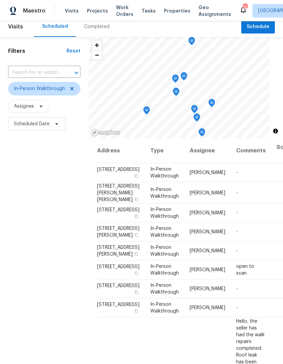
scroll to position [0, 0]
click at [72, 91] on icon at bounding box center [71, 88] width 5 height 5
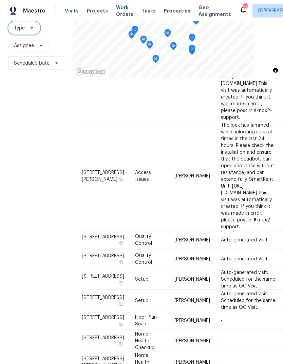
scroll to position [25, 0]
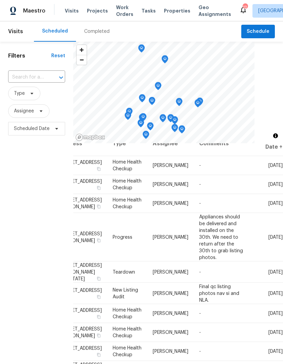
scroll to position [13, 67]
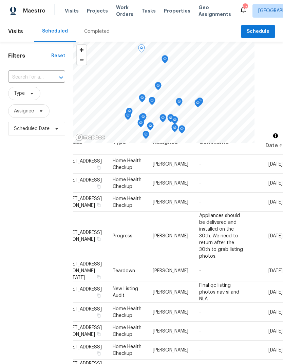
click at [0, 0] on icon at bounding box center [0, 0] width 0 height 0
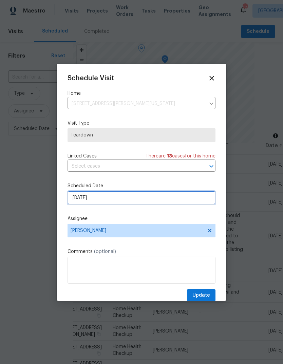
click at [84, 195] on input "[DATE]" at bounding box center [141, 198] width 148 height 14
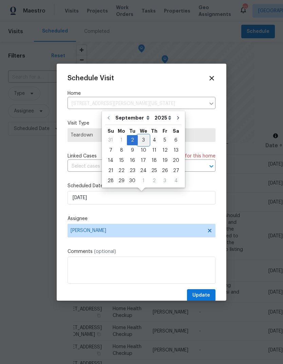
click at [141, 138] on div "3" at bounding box center [143, 140] width 11 height 9
type input "[DATE]"
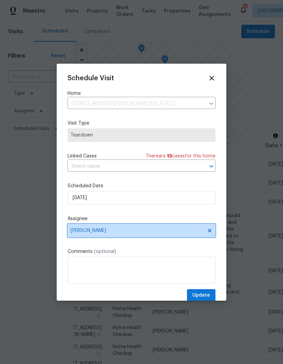
click at [82, 232] on span "[PERSON_NAME]" at bounding box center [137, 230] width 133 height 5
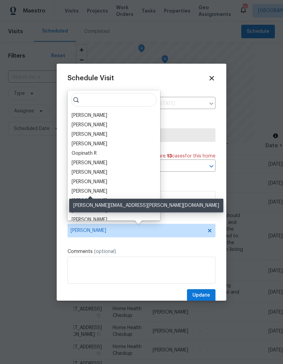
click at [84, 189] on div "[PERSON_NAME]" at bounding box center [90, 191] width 36 height 7
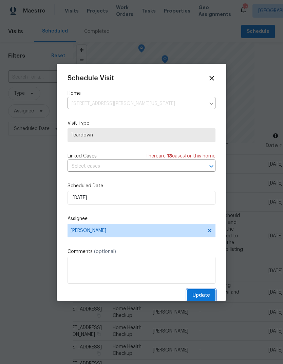
click at [201, 295] on span "Update" at bounding box center [201, 296] width 18 height 8
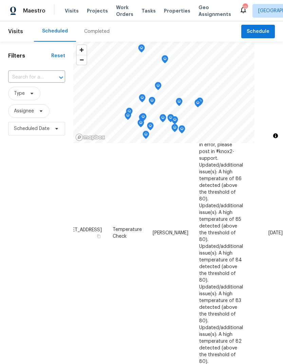
scroll to position [354, 67]
click at [0, 0] on span at bounding box center [0, 0] width 0 height 0
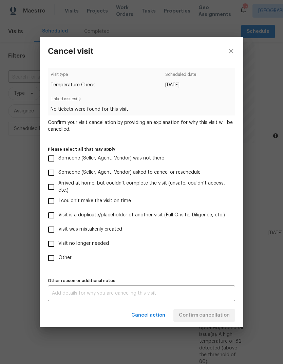
click at [54, 244] on input "Visit no longer needed" at bounding box center [51, 244] width 14 height 14
checkbox input "true"
click at [97, 296] on textarea at bounding box center [141, 293] width 179 height 5
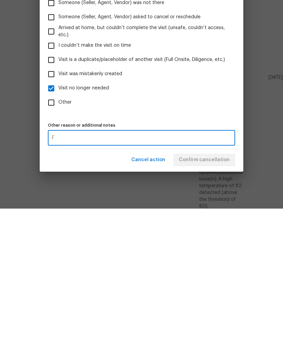
scroll to position [25, 0]
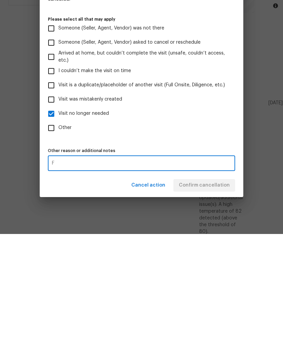
type textarea "F"
click at [203, 304] on div "Cancel action Confirm cancellation" at bounding box center [141, 315] width 203 height 23
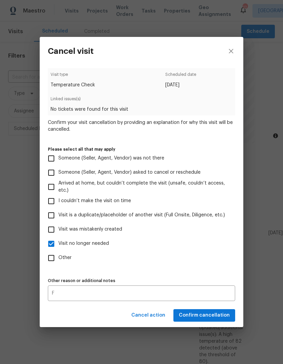
click at [203, 188] on span "Arrived at home, but couldn’t complete the visit (unsafe, couldn’t access, etc.)" at bounding box center [143, 187] width 171 height 14
click at [58, 188] on input "Arrived at home, but couldn’t complete the visit (unsafe, couldn’t access, etc.)" at bounding box center [51, 187] width 14 height 14
checkbox input "true"
click at [195, 320] on span "Confirm cancellation" at bounding box center [204, 316] width 51 height 8
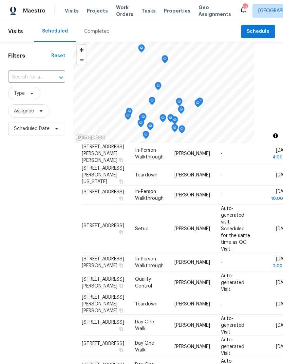
scroll to position [0, 0]
click at [174, 9] on span "Properties" at bounding box center [177, 10] width 26 height 7
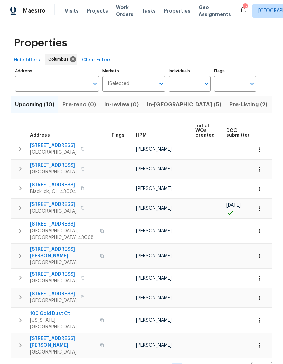
scroll to position [0, 0]
click at [73, 12] on span "Visits" at bounding box center [72, 10] width 14 height 7
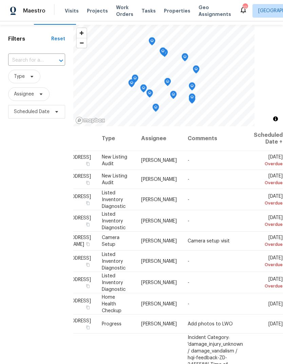
scroll to position [0, 69]
click at [0, 0] on icon at bounding box center [0, 0] width 0 height 0
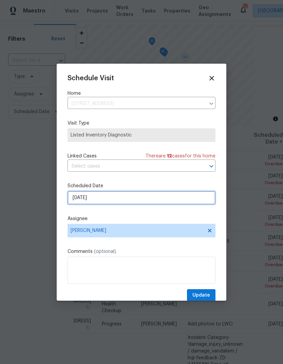
click at [84, 197] on input "[DATE]" at bounding box center [141, 198] width 148 height 14
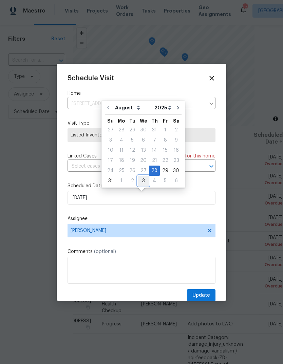
click at [141, 180] on div "3" at bounding box center [143, 180] width 11 height 9
type input "[DATE]"
select select "8"
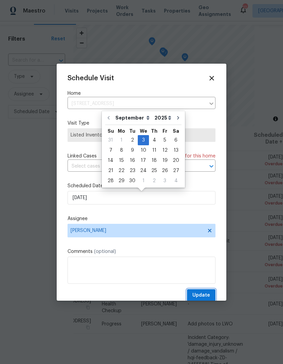
click at [194, 297] on span "Update" at bounding box center [201, 296] width 18 height 8
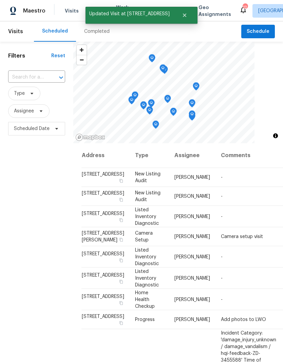
scroll to position [0, 0]
